Goal: Transaction & Acquisition: Purchase product/service

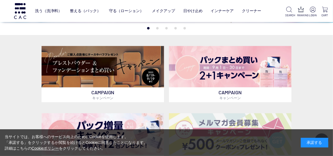
scroll to position [176, 0]
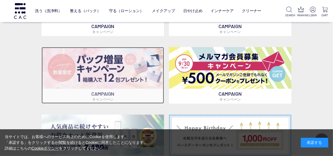
click at [147, 76] on img at bounding box center [103, 68] width 123 height 42
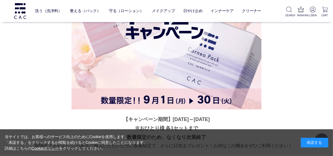
scroll to position [1333, 0]
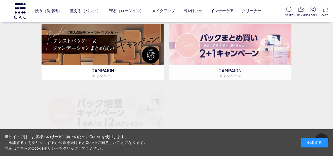
scroll to position [198, 0]
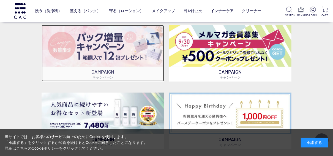
click at [97, 54] on img at bounding box center [103, 46] width 123 height 42
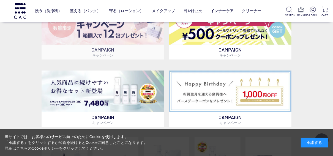
scroll to position [132, 0]
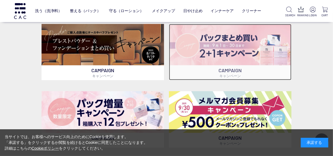
click at [223, 39] on img at bounding box center [230, 45] width 123 height 42
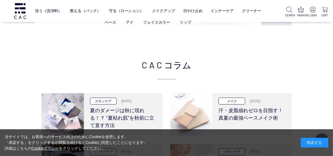
scroll to position [1102, 0]
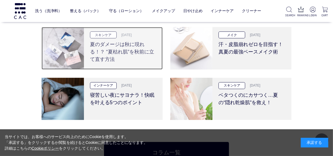
click at [103, 62] on h3 "夏のダメージは秋に現れる！？ “夏枯れ肌”を秋前に立て直す方法" at bounding box center [123, 50] width 67 height 25
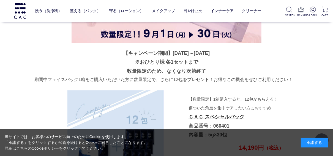
scroll to position [1575, 0]
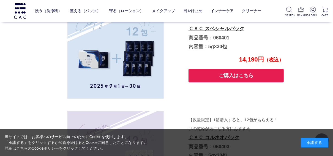
click at [209, 70] on button "ご購入はこちら" at bounding box center [236, 75] width 95 height 13
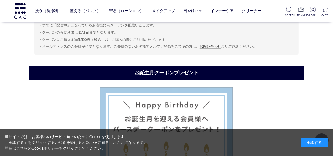
scroll to position [2369, 0]
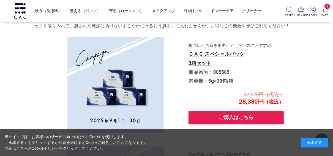
scroll to position [929, 0]
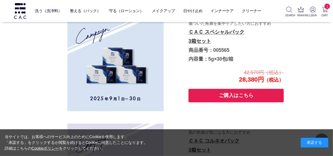
click at [202, 93] on button "ご購入はこちら" at bounding box center [236, 95] width 95 height 13
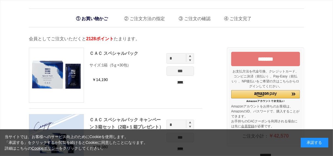
scroll to position [44, 0]
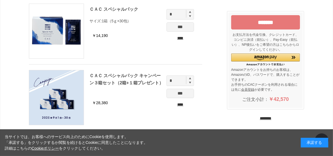
click at [249, 22] on input "*******" at bounding box center [265, 22] width 69 height 14
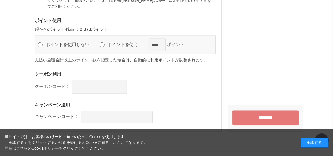
scroll to position [608, 0]
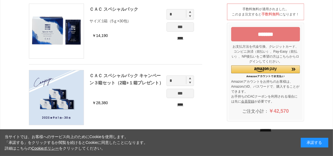
click at [186, 37] on input "****" at bounding box center [181, 38] width 28 height 6
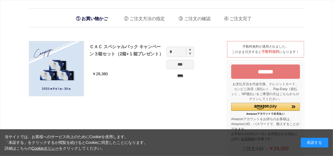
scroll to position [66, 0]
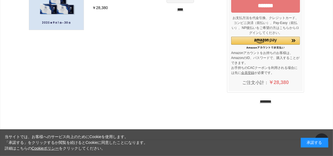
click at [238, 3] on input "*******" at bounding box center [265, 5] width 69 height 14
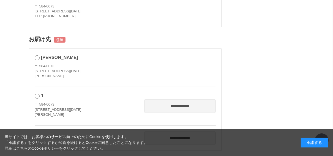
scroll to position [154, 0]
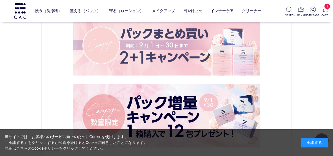
scroll to position [2314, 0]
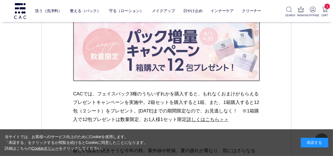
click at [156, 50] on img at bounding box center [166, 49] width 187 height 63
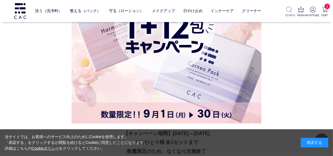
scroll to position [1385, 0]
